Goal: Transaction & Acquisition: Purchase product/service

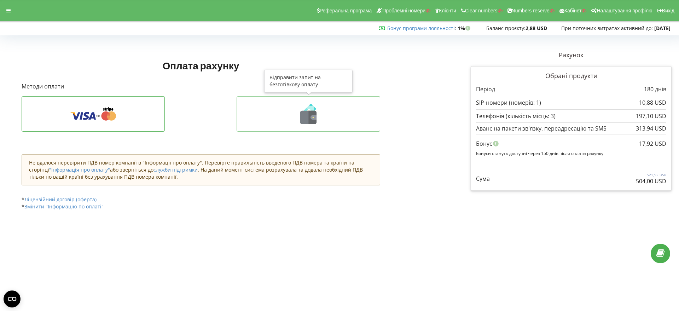
click at [318, 118] on icon at bounding box center [308, 114] width 129 height 21
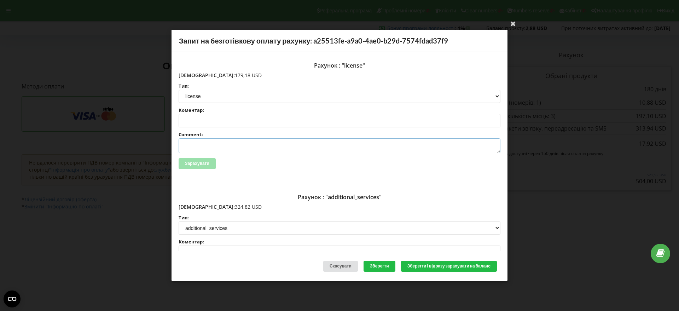
click at [210, 143] on textarea "Comment:" at bounding box center [340, 145] width 322 height 15
paste textarea "№R-07343 від 22.09.2025"
type textarea "Счет №R-07343 від 22.09.2025 на ТОВ АСС"
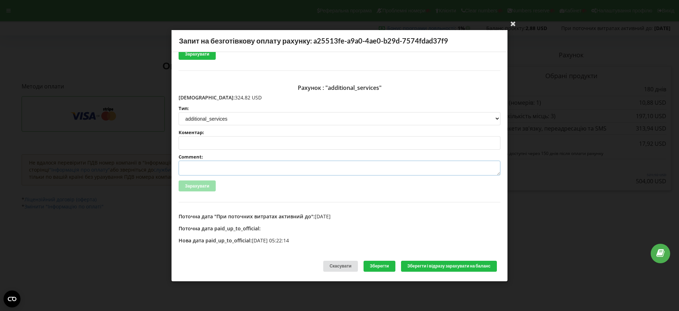
click at [194, 166] on textarea "Comment:" at bounding box center [340, 168] width 322 height 15
paste textarea "№R-07344 від 22.09.2025"
type textarea "Счет №R-07344 від 22.09.2025 на ТОВ АСС"
drag, startPoint x: 444, startPoint y: 267, endPoint x: 459, endPoint y: 270, distance: 14.8
click at [444, 267] on button "Зберегти і відразу зарахувати на баланс" at bounding box center [449, 266] width 96 height 11
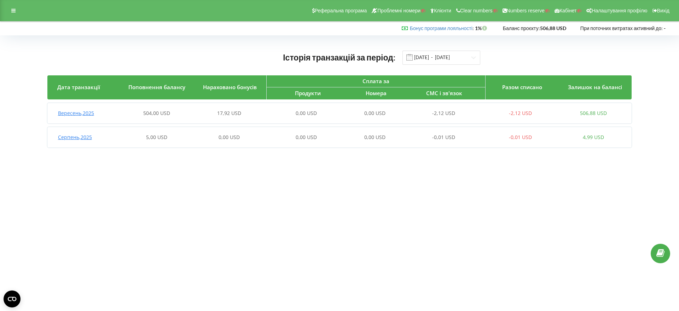
click at [80, 114] on span "Вересень , 2025" at bounding box center [76, 113] width 36 height 7
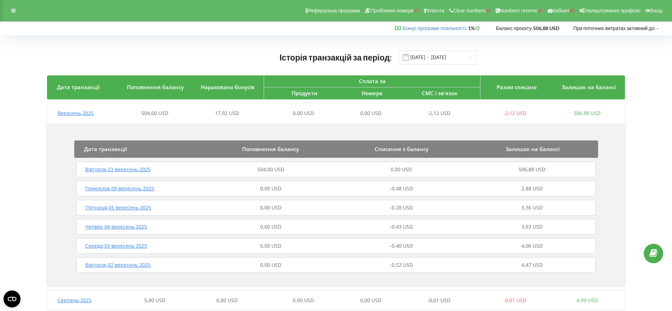
click at [121, 173] on div "Вівторок , 23 вересень 2025" at bounding box center [140, 169] width 131 height 7
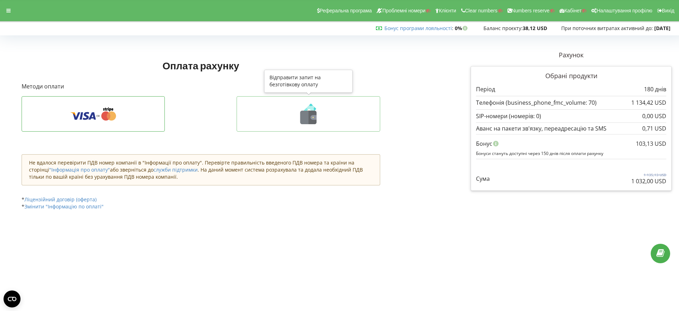
click at [305, 113] on icon at bounding box center [308, 117] width 16 height 13
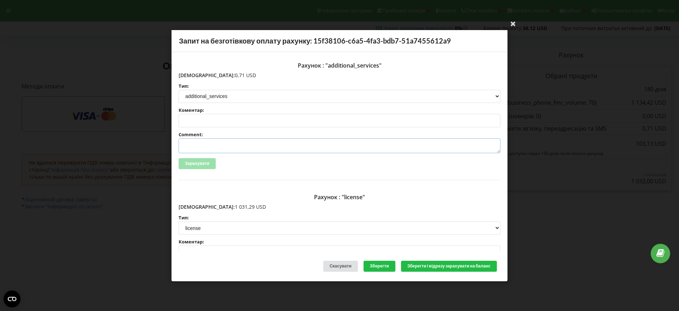
click at [191, 144] on textarea "Comment:" at bounding box center [340, 145] width 322 height 15
paste textarea "№R-06991 від 15.09.2025"
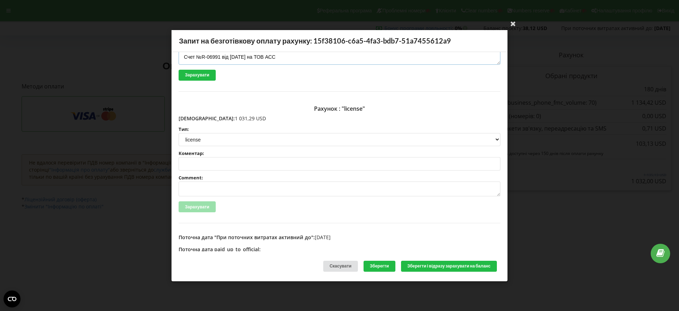
scroll to position [109, 0]
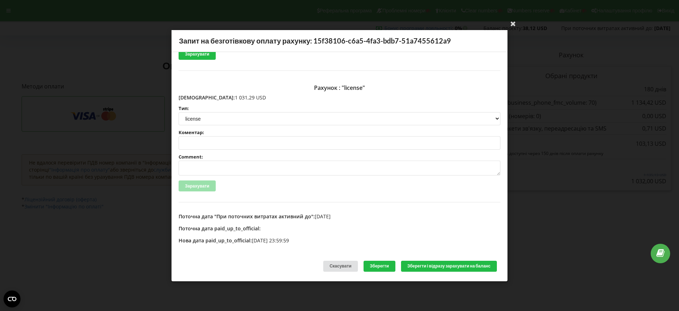
type textarea "Счет №R-06991 від 15.09.2025 на ТОВ АСС"
click at [195, 166] on textarea "Comment:" at bounding box center [340, 168] width 322 height 15
paste textarea "№R-06991 від 15.09.2025"
type textarea "Счет №R-06991 від 15.09.2025 на ТОВ АСС"
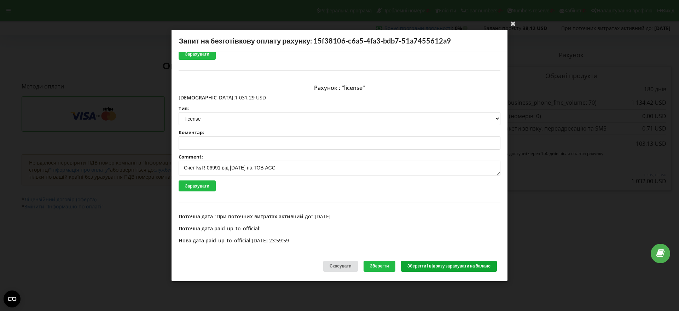
drag, startPoint x: 444, startPoint y: 268, endPoint x: 511, endPoint y: 262, distance: 67.4
click at [444, 267] on button "Зберегти і відразу зарахувати на баланс" at bounding box center [449, 266] width 96 height 11
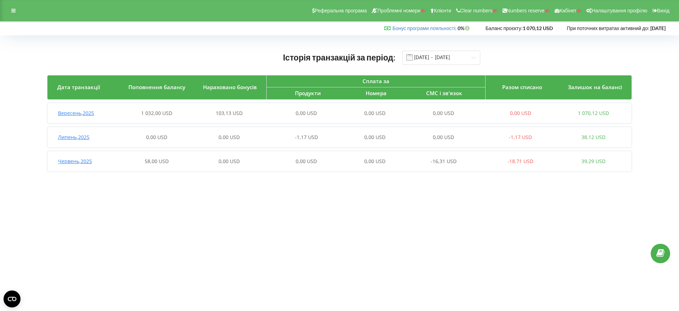
click at [80, 116] on span "Вересень , 2025" at bounding box center [76, 113] width 36 height 7
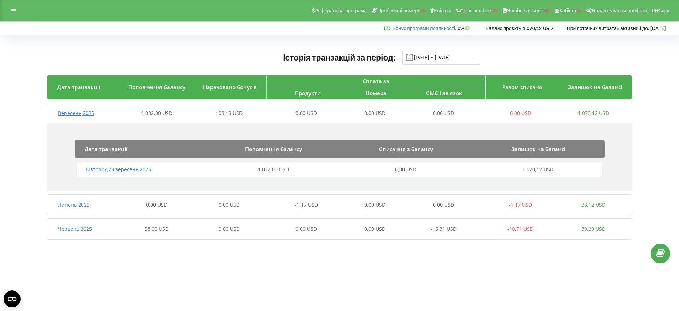
click at [122, 171] on span "Вівторок , 23 вересень 2025" at bounding box center [118, 169] width 65 height 7
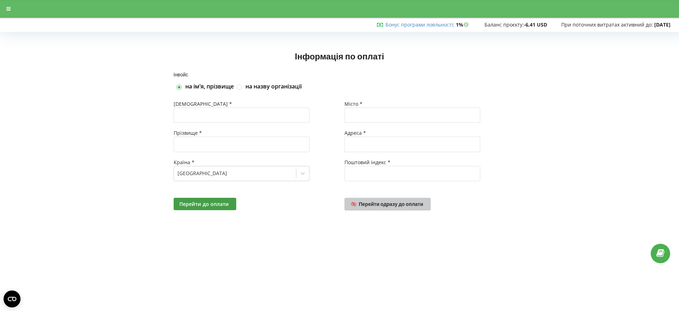
click at [390, 203] on span "Перейти одразу до оплати" at bounding box center [391, 204] width 64 height 6
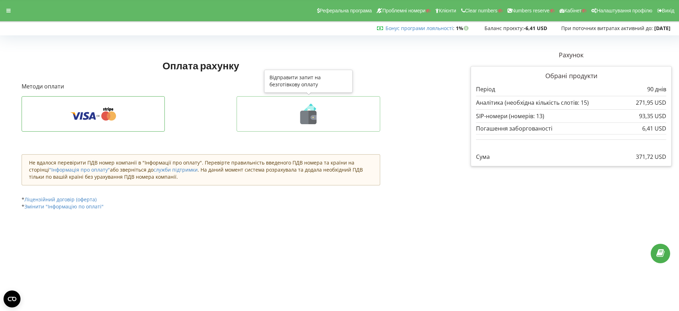
click at [310, 122] on icon at bounding box center [313, 117] width 8 height 13
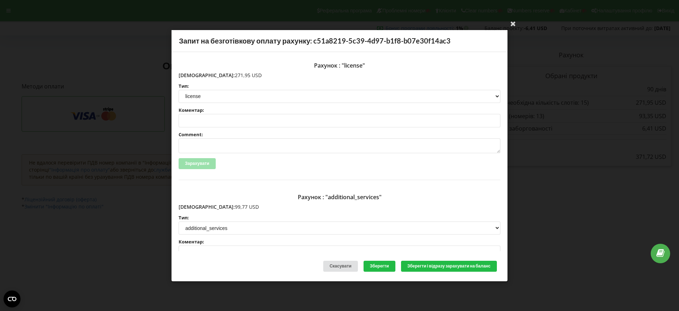
drag, startPoint x: 229, startPoint y: 75, endPoint x: 193, endPoint y: 75, distance: 35.4
click at [193, 75] on p "[DEMOGRAPHIC_DATA]: 271,95 USD" at bounding box center [340, 74] width 322 height 7
copy p "271,95 USD"
drag, startPoint x: 222, startPoint y: 207, endPoint x: 194, endPoint y: 206, distance: 27.9
click at [194, 206] on p "[DEMOGRAPHIC_DATA]: 99,77 USD" at bounding box center [340, 206] width 322 height 7
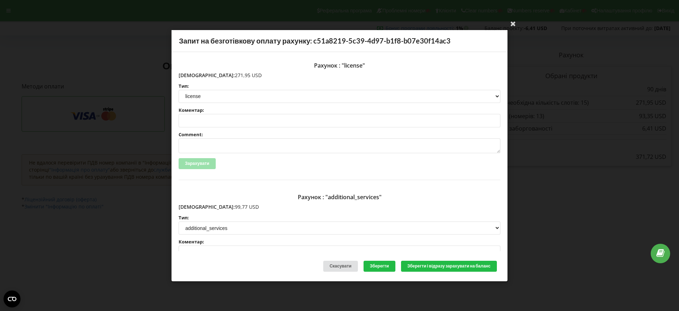
copy p "99,77 USD"
